Goal: Find contact information: Find contact information

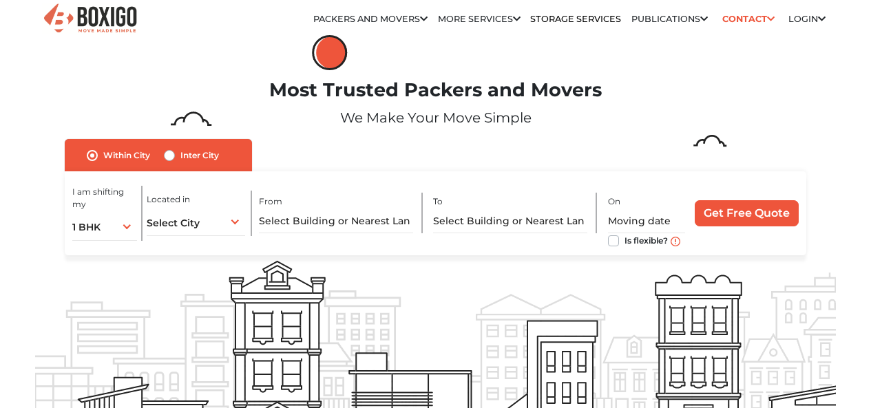
click at [746, 19] on link "Contact" at bounding box center [747, 18] width 61 height 21
click at [0, 0] on li "Sales : 079 694 95553" at bounding box center [0, 0] width 0 height 0
click at [0, 0] on link "Sales : 079 694 95553" at bounding box center [0, 0] width 0 height 0
click at [733, 15] on link "Contact" at bounding box center [747, 18] width 61 height 21
click at [0, 0] on link "Sales : 079 694 95553" at bounding box center [0, 0] width 0 height 0
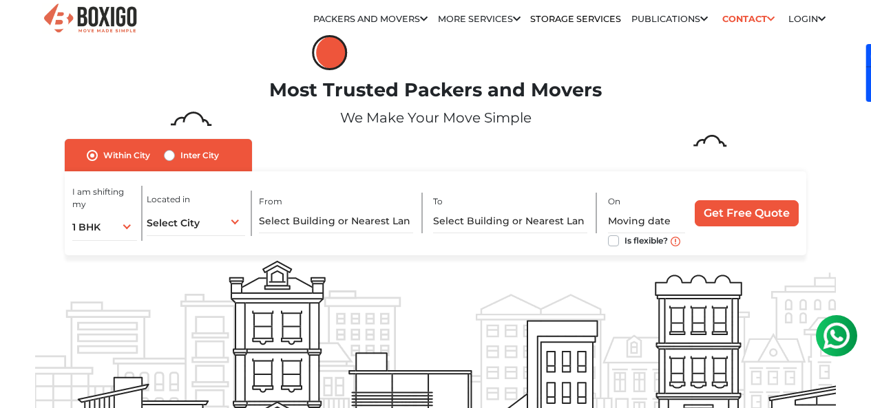
drag, startPoint x: 804, startPoint y: 50, endPoint x: 756, endPoint y: 48, distance: 47.5
click at [0, 0] on li "Sales : 079 694 95553" at bounding box center [0, 0] width 0 height 0
copy link "079 694 95553"
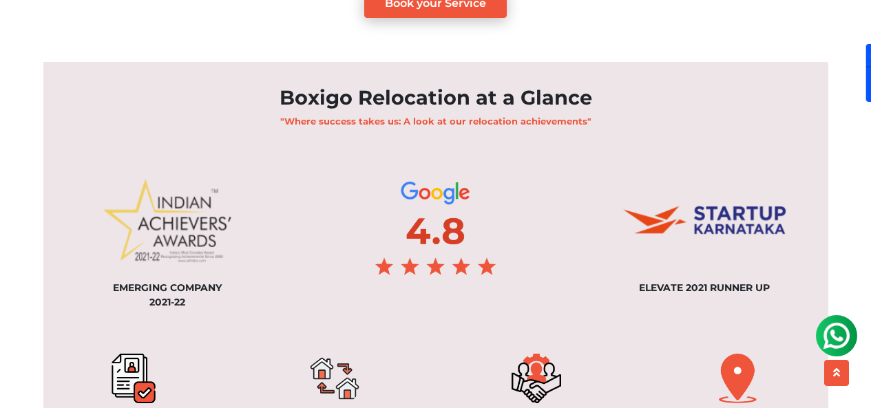
scroll to position [1032, 0]
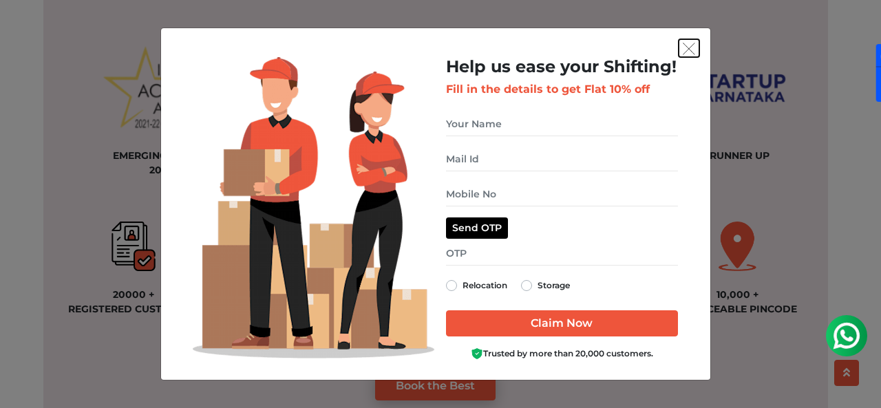
click at [688, 45] on img "get free quote dialog" at bounding box center [689, 49] width 12 height 12
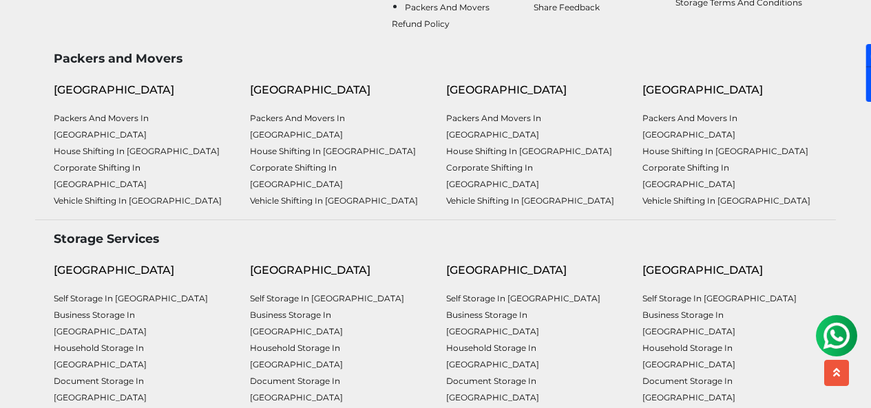
scroll to position [3671, 0]
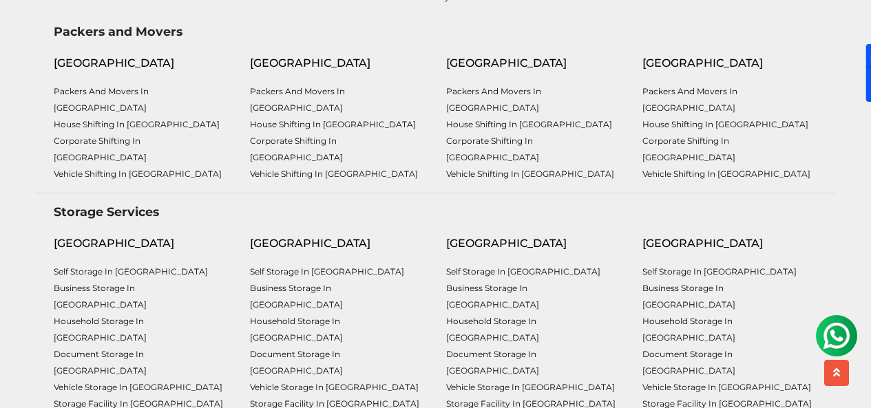
click at [282, 72] on div "[GEOGRAPHIC_DATA]" at bounding box center [337, 63] width 175 height 17
click at [293, 235] on div "[GEOGRAPHIC_DATA]" at bounding box center [337, 243] width 175 height 17
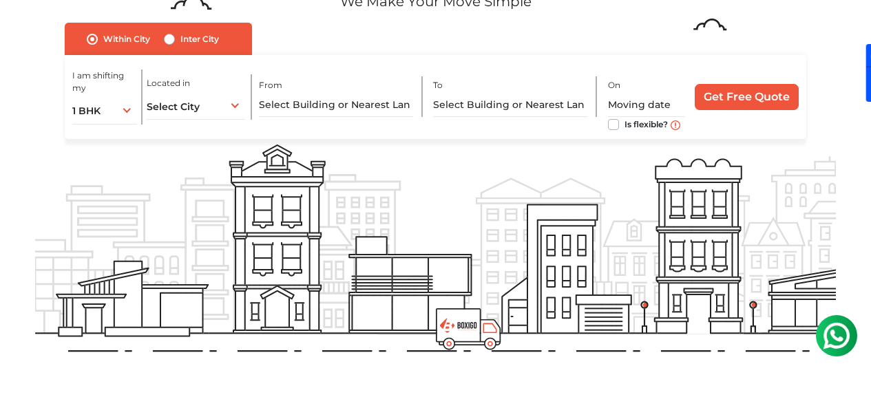
scroll to position [0, 0]
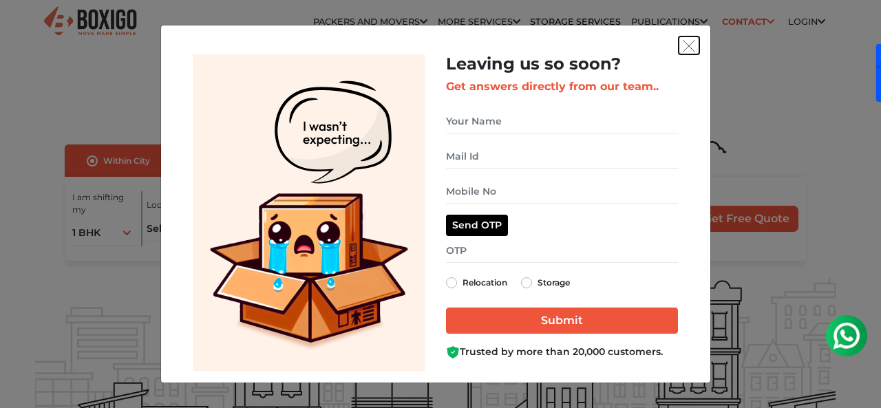
click at [687, 46] on img "get free quote dialog" at bounding box center [689, 46] width 12 height 12
